Goal: Information Seeking & Learning: Learn about a topic

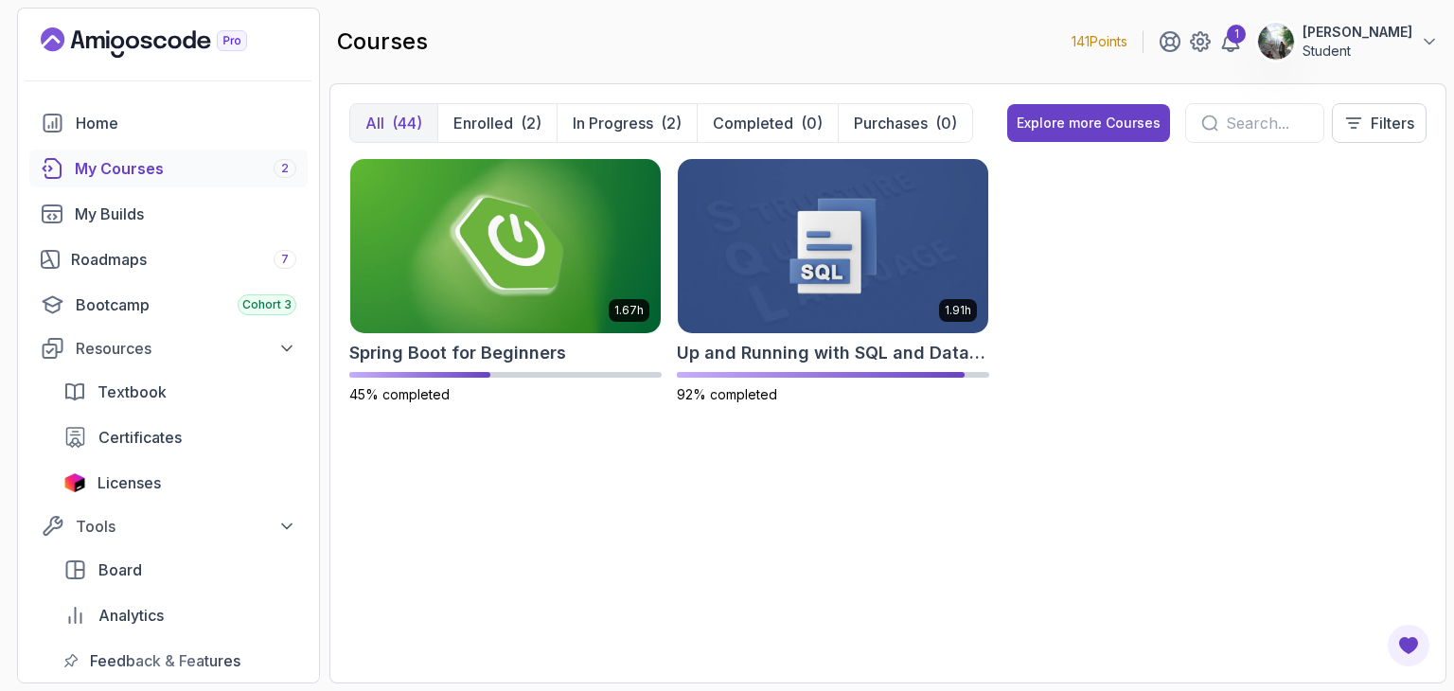
click at [1009, 264] on div "1.67h Spring Boot for Beginners 45% completed 1.91h Up and Running with SQL and…" at bounding box center [887, 292] width 1077 height 269
click at [599, 194] on img at bounding box center [506, 245] width 326 height 183
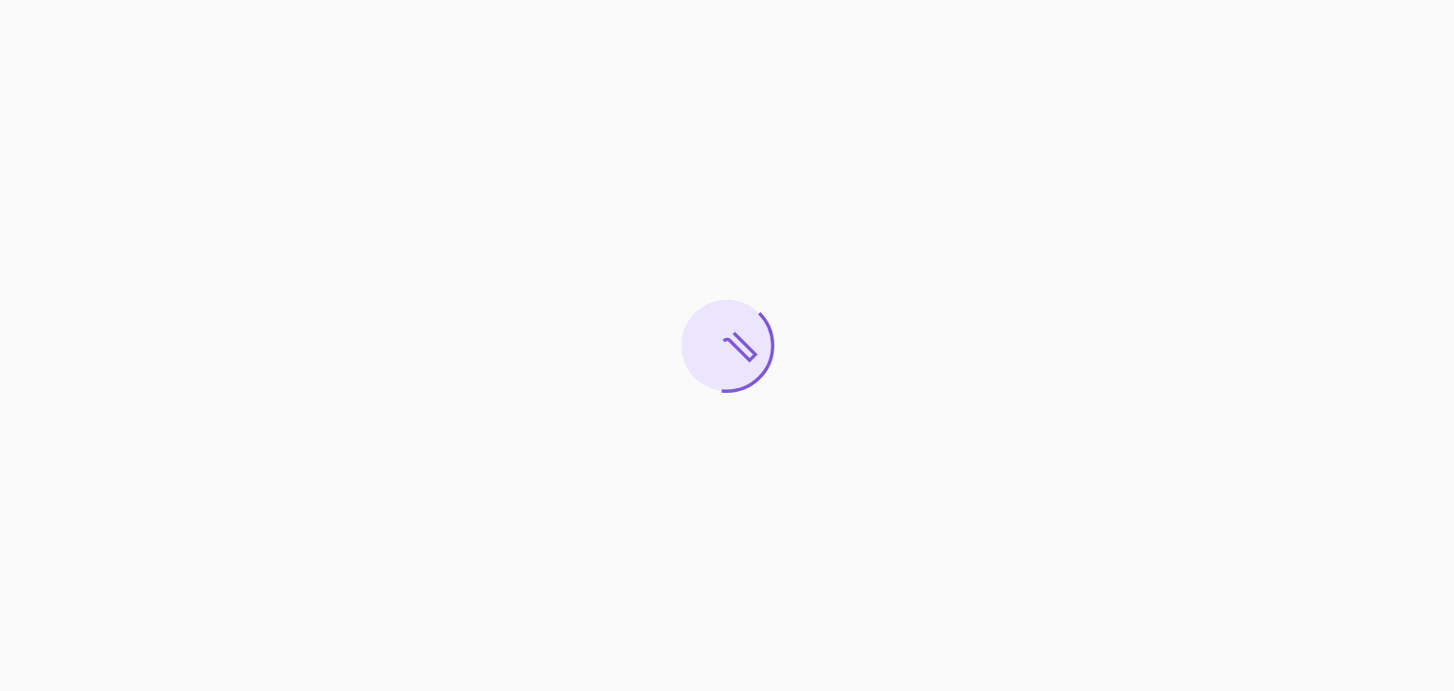
click at [1322, 685] on div at bounding box center [727, 345] width 1454 height 691
